Goal: Task Accomplishment & Management: Use online tool/utility

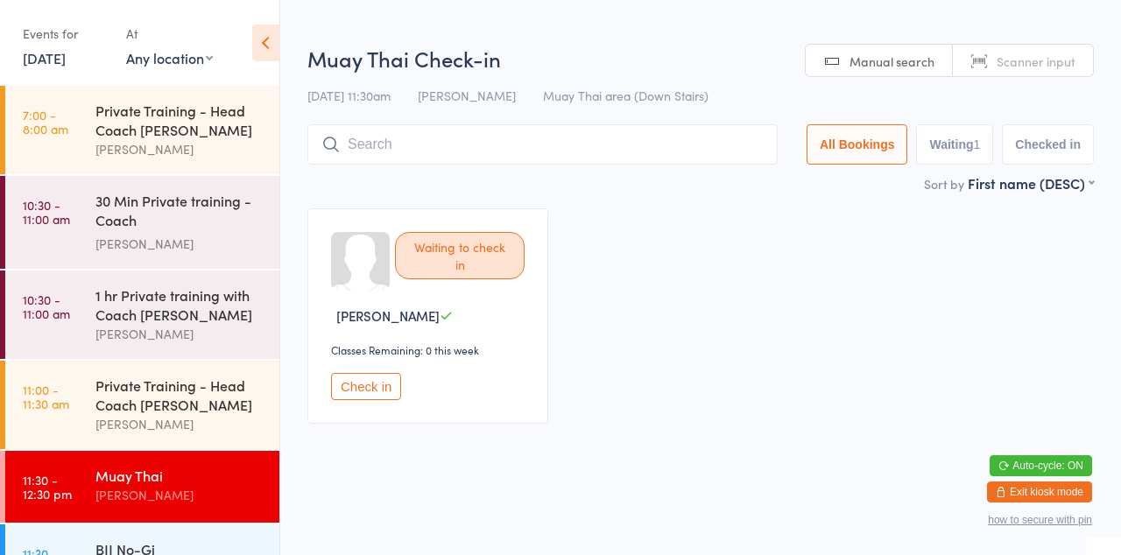
click at [116, 179] on div "30 Min Private training - Coach [PERSON_NAME]" at bounding box center [187, 222] width 184 height 93
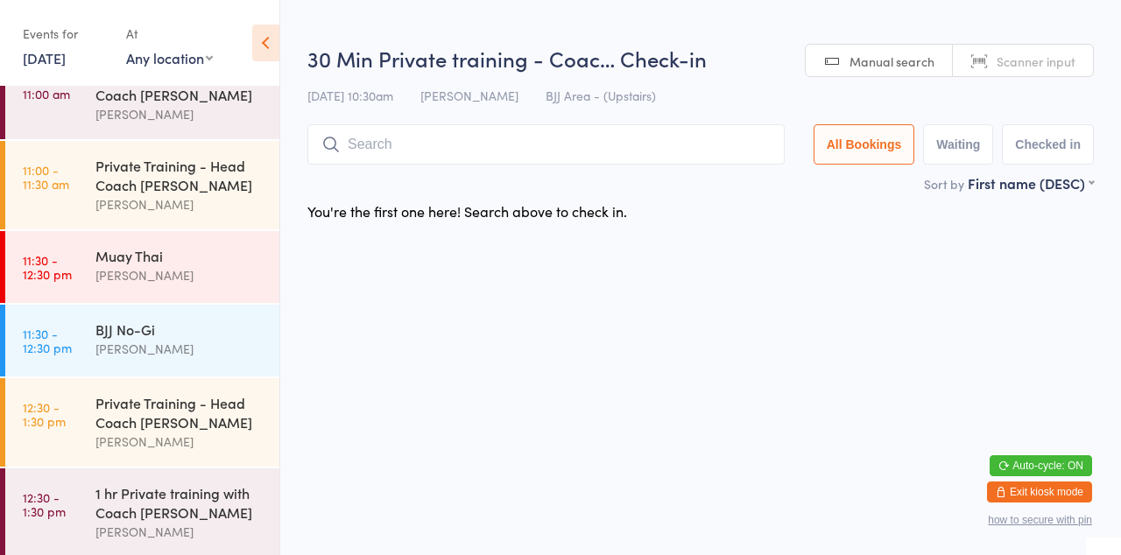
scroll to position [228, 0]
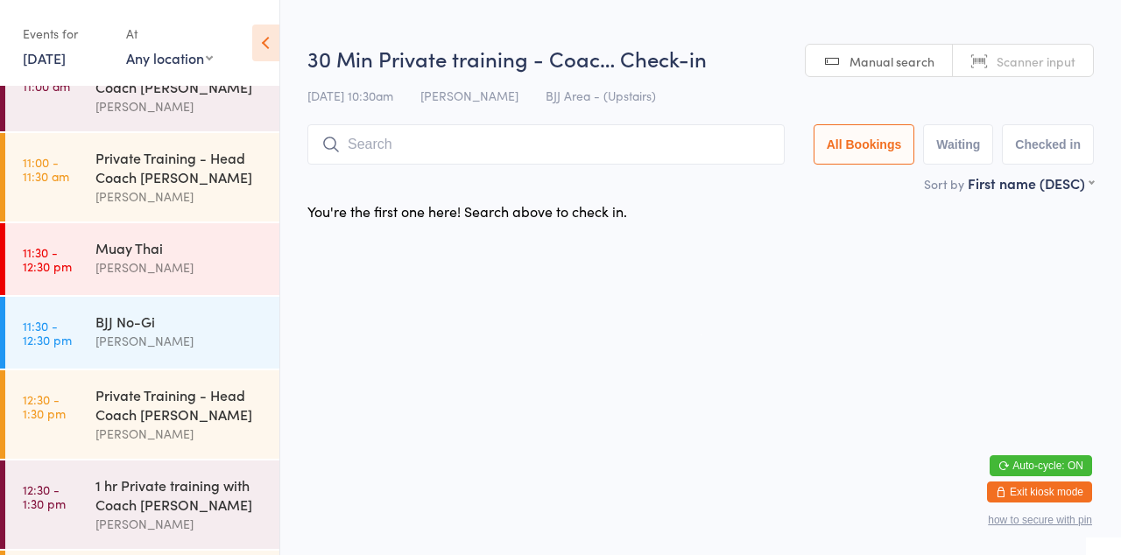
click at [130, 268] on div "[PERSON_NAME]" at bounding box center [179, 267] width 169 height 20
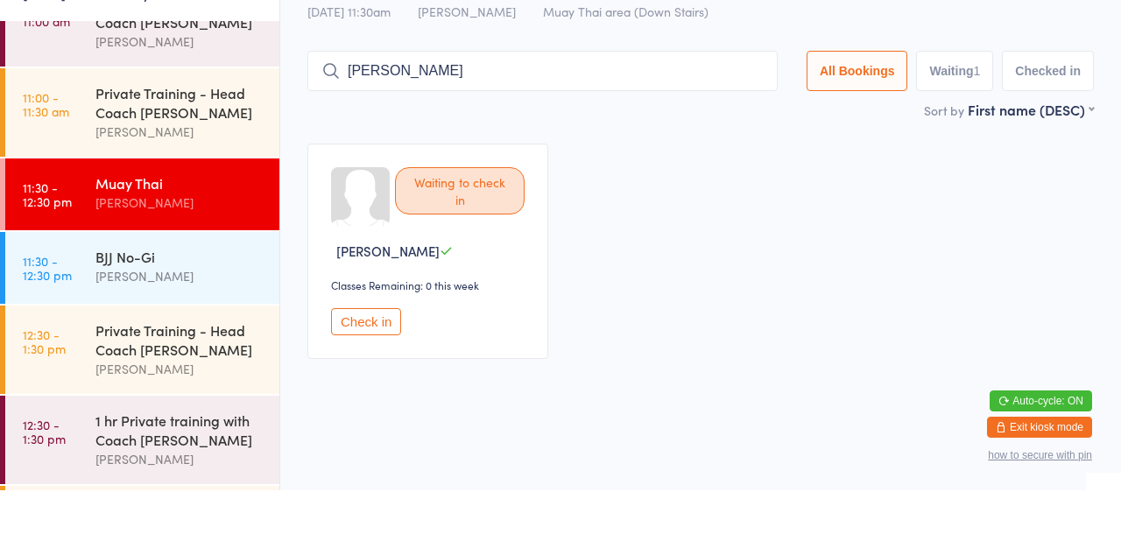
type input "[PERSON_NAME]"
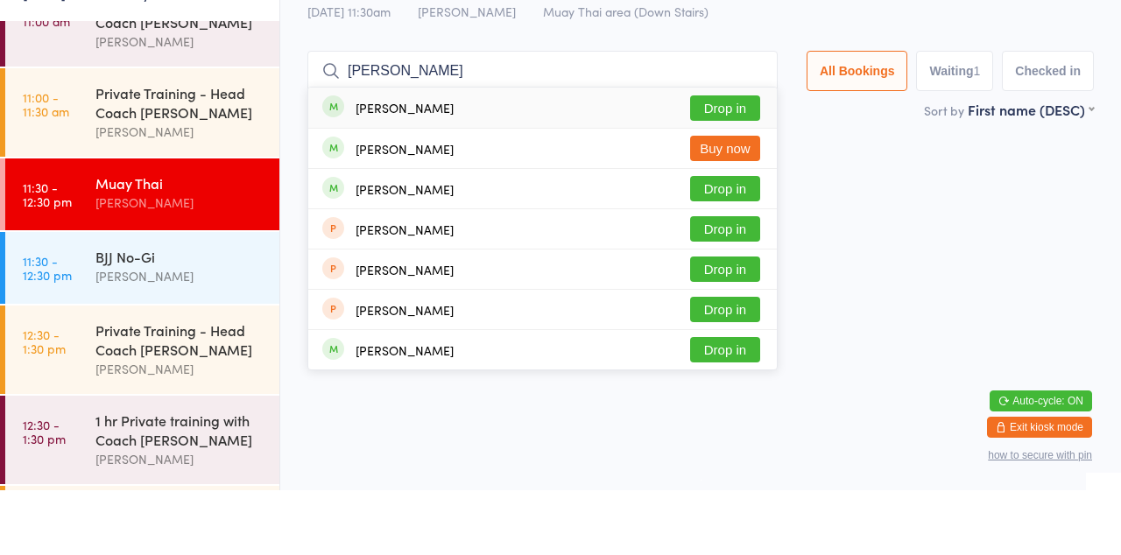
click at [731, 180] on button "Drop in" at bounding box center [725, 172] width 70 height 25
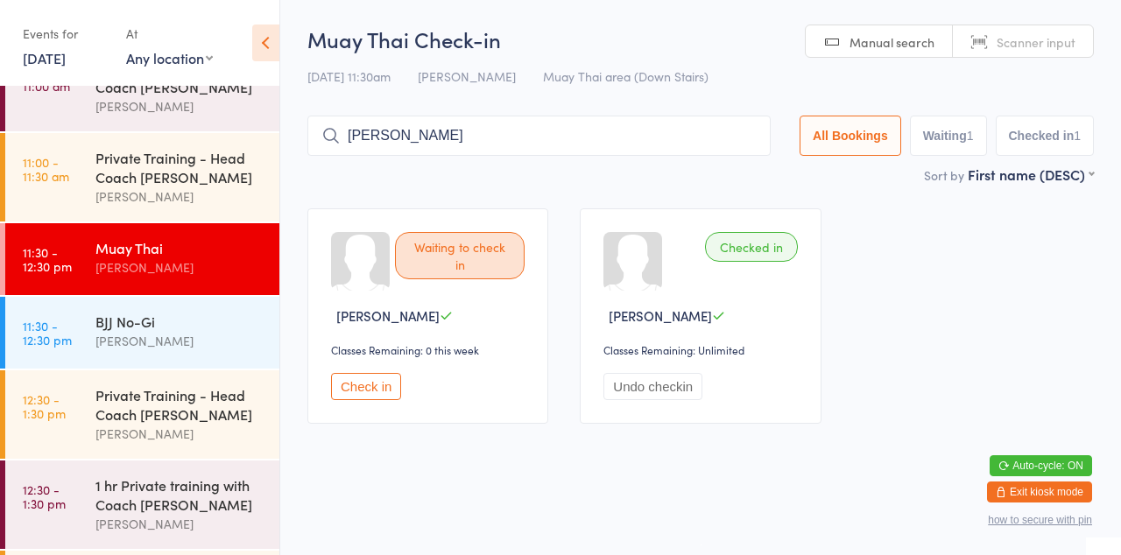
type input "[PERSON_NAME]"
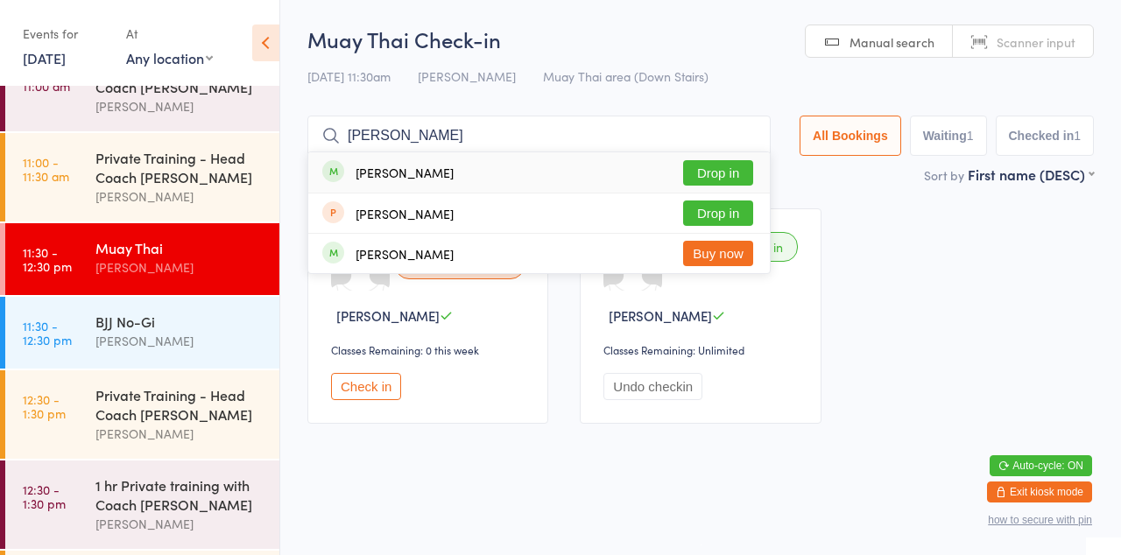
click at [713, 177] on button "Drop in" at bounding box center [718, 172] width 70 height 25
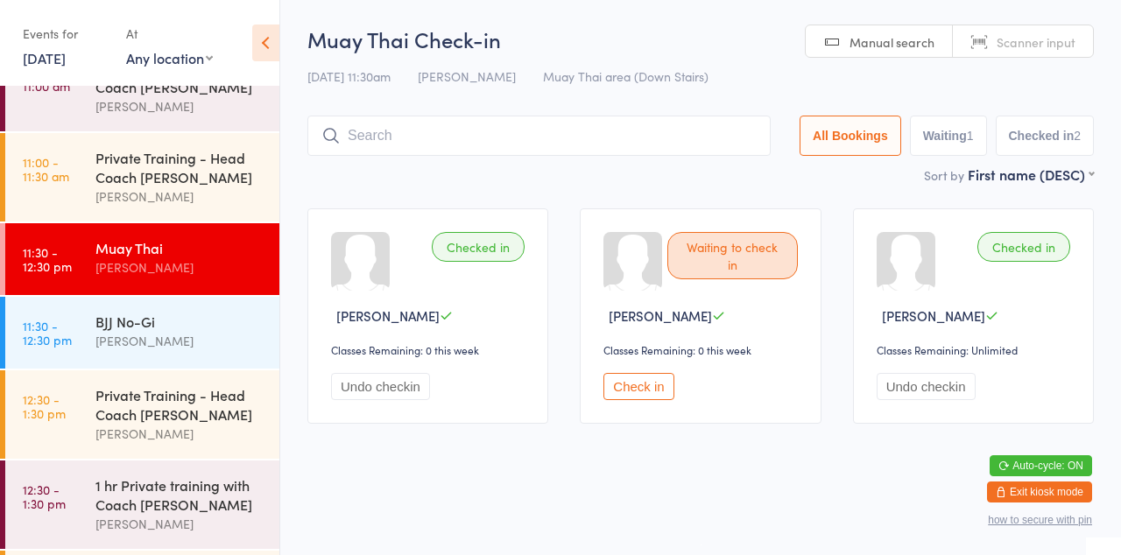
click at [533, 128] on input "search" at bounding box center [538, 136] width 463 height 40
click at [625, 141] on input "[PERSON_NAME]" at bounding box center [538, 136] width 463 height 40
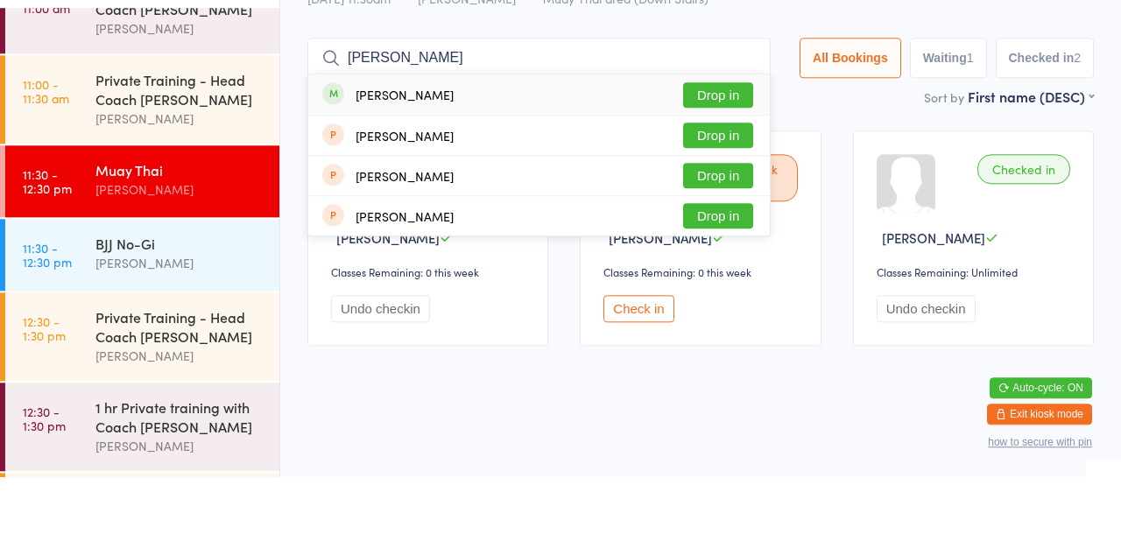
type input "[PERSON_NAME]"
click at [729, 178] on button "Drop in" at bounding box center [718, 172] width 70 height 25
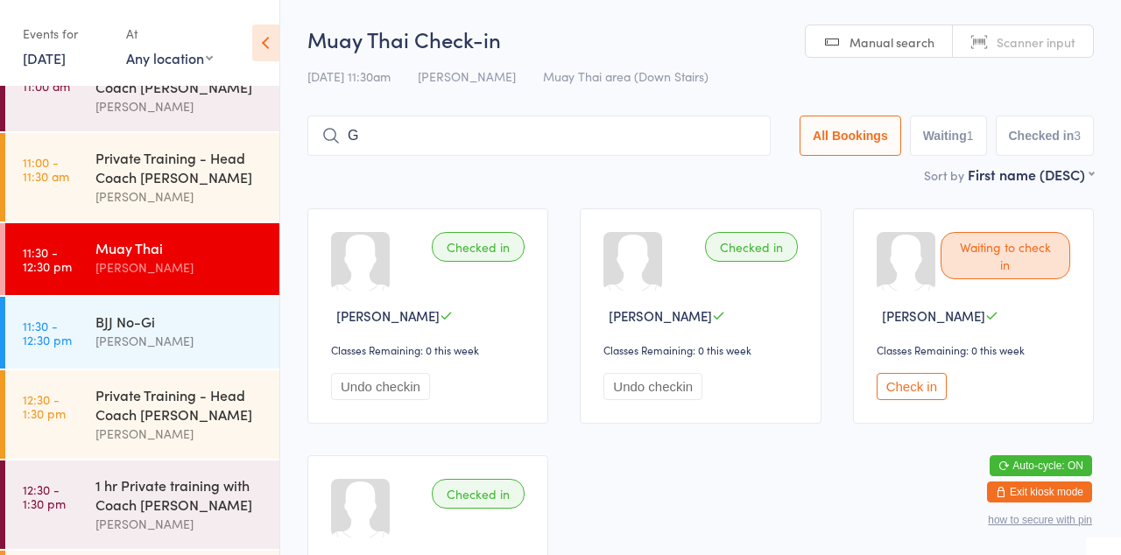
click at [403, 156] on input "G" at bounding box center [538, 136] width 463 height 40
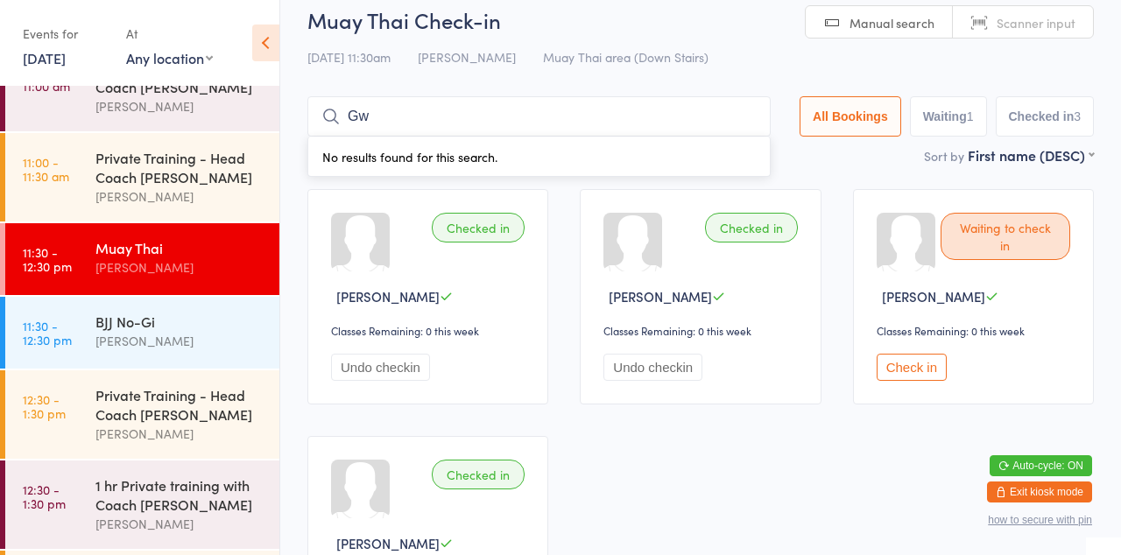
type input "G"
type input "Worth"
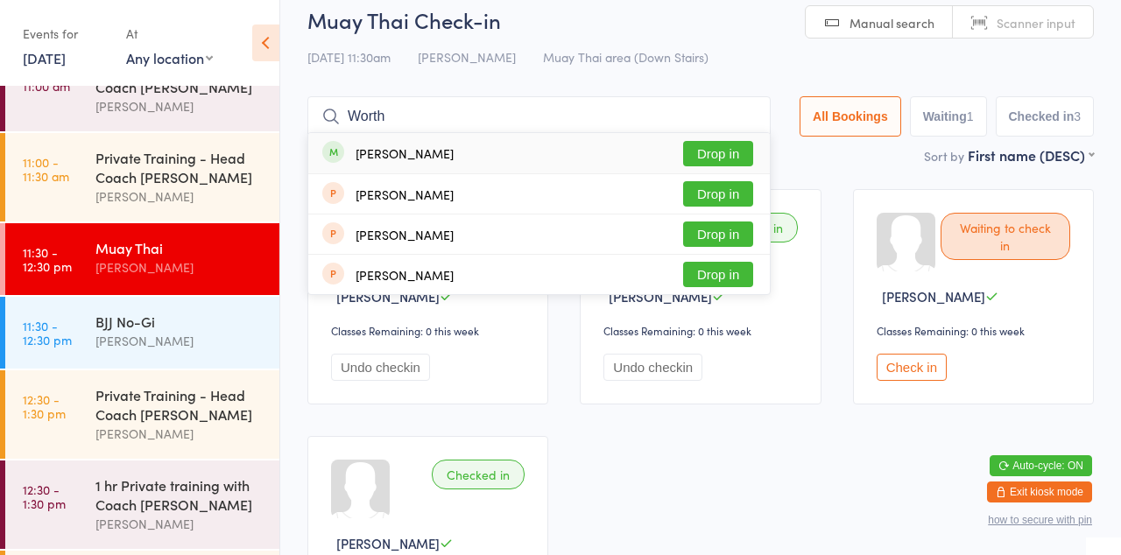
click at [731, 159] on button "Drop in" at bounding box center [718, 153] width 70 height 25
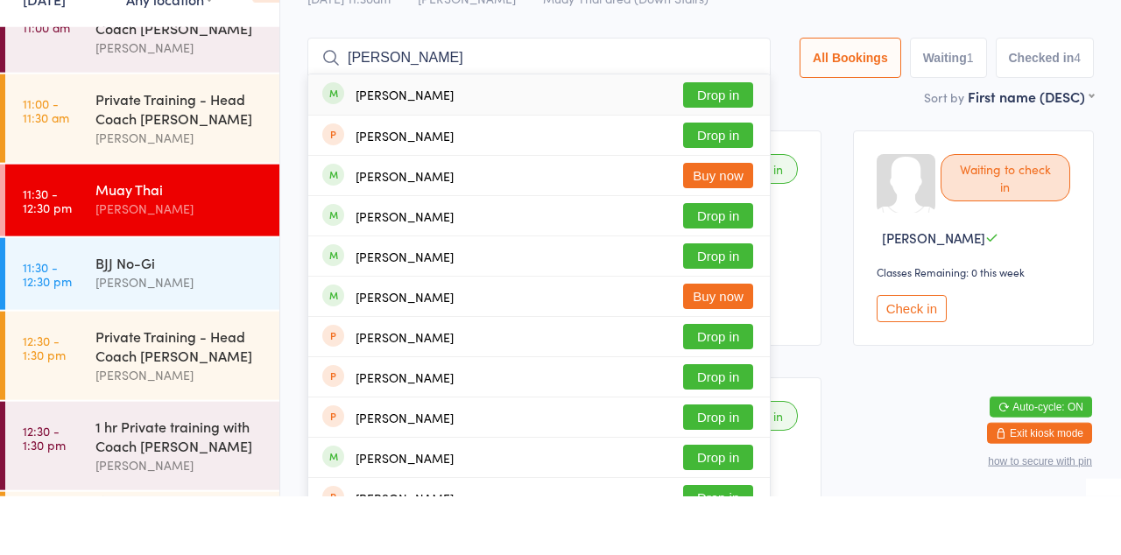
type input "[PERSON_NAME]"
click at [714, 159] on button "Drop in" at bounding box center [718, 153] width 70 height 25
